Goal: Transaction & Acquisition: Subscribe to service/newsletter

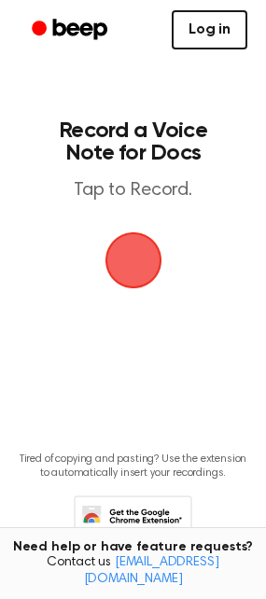
click at [219, 39] on link "Log in" at bounding box center [210, 29] width 76 height 39
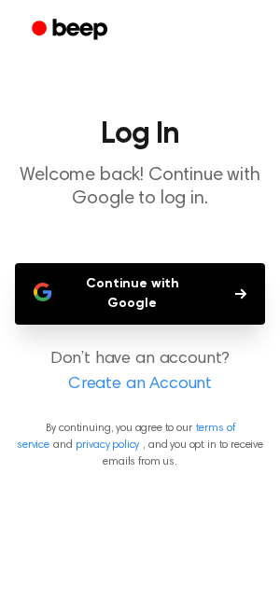
click at [176, 279] on button "Continue with Google" at bounding box center [140, 294] width 250 height 62
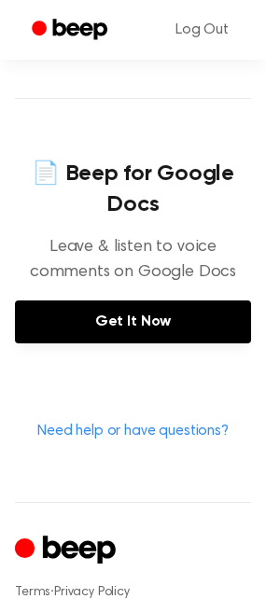
scroll to position [921, 0]
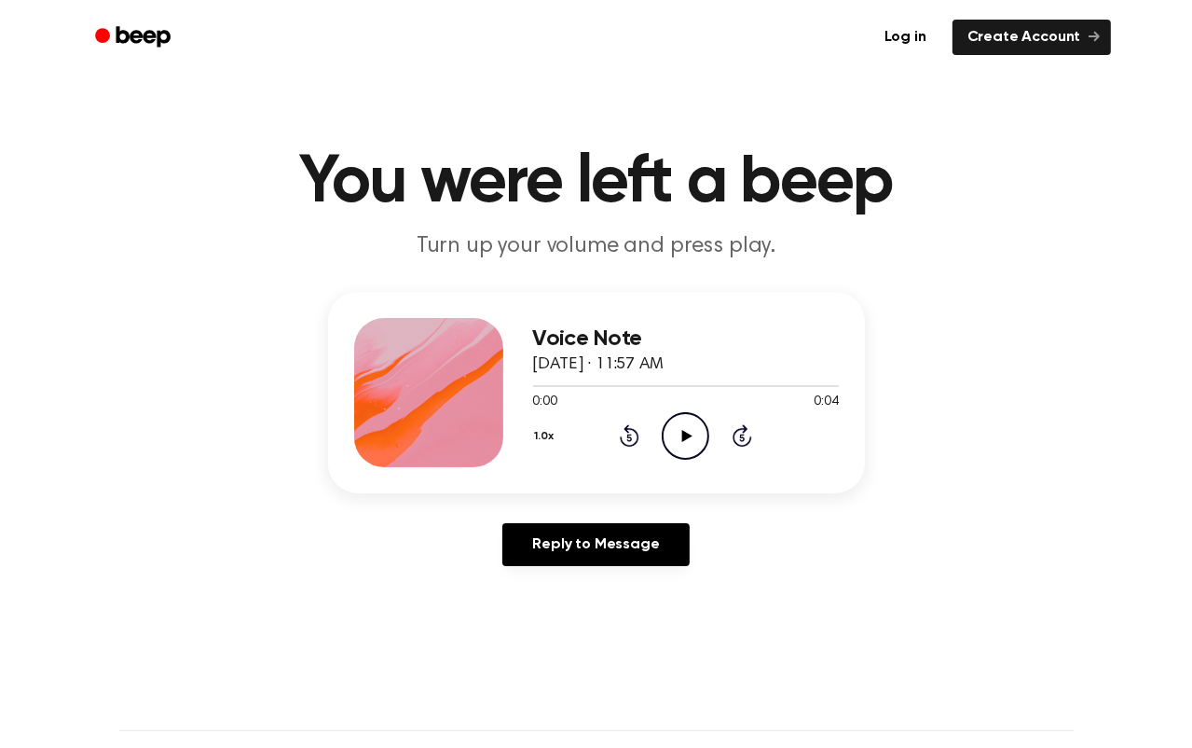
click at [682, 438] on icon "Play Audio" at bounding box center [686, 436] width 48 height 48
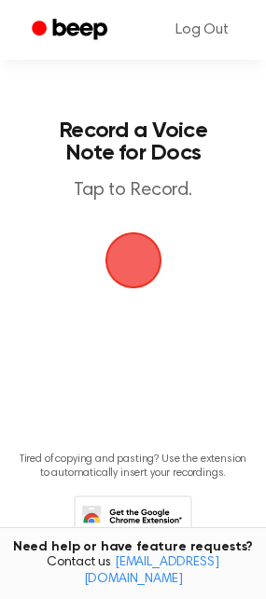
scroll to position [60, 0]
